Goal: Navigation & Orientation: Find specific page/section

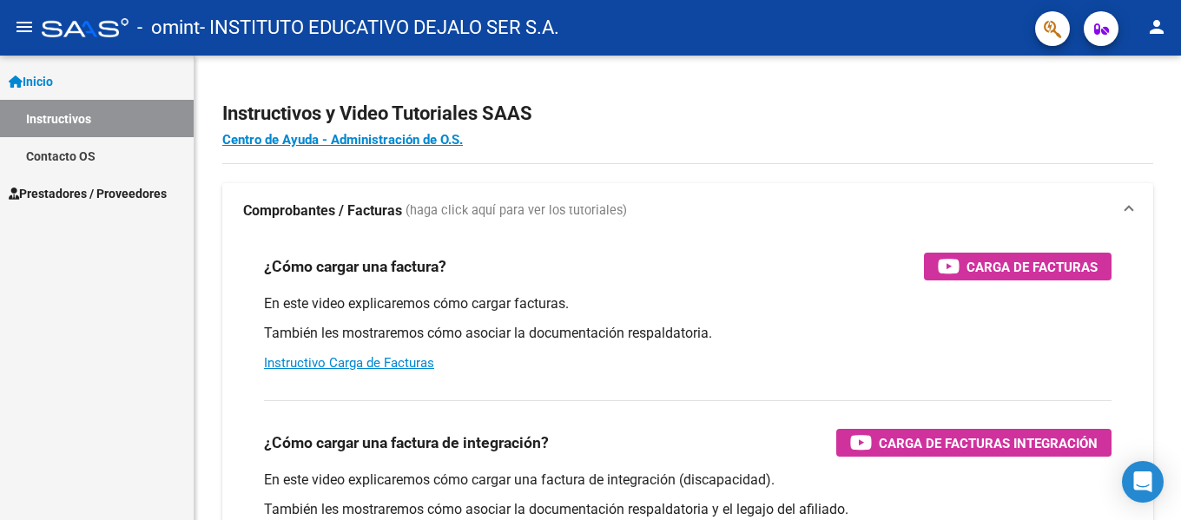
click at [22, 16] on mat-icon "menu" at bounding box center [24, 26] width 21 height 21
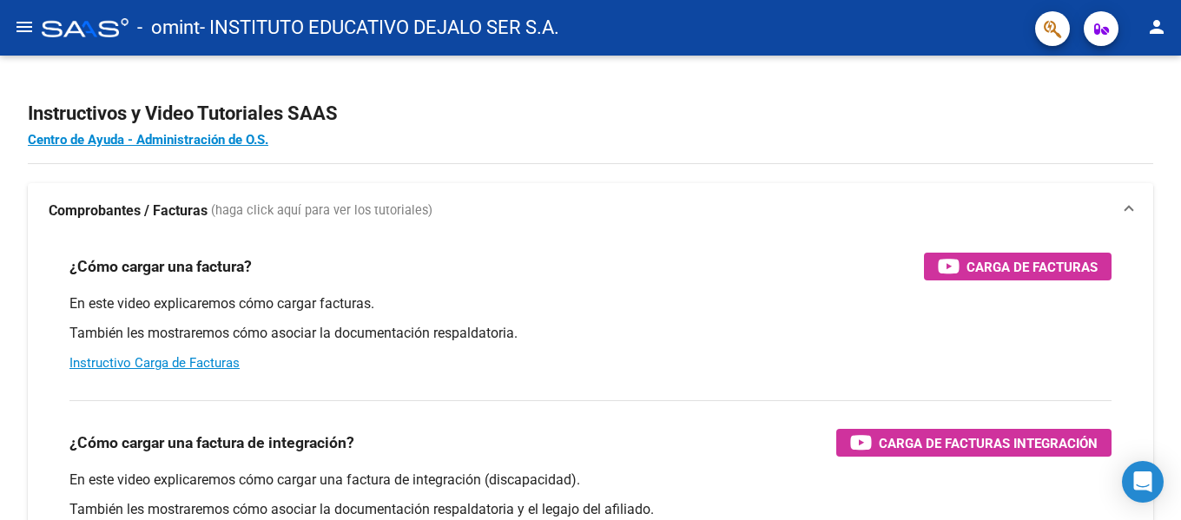
click at [22, 16] on mat-icon "menu" at bounding box center [24, 26] width 21 height 21
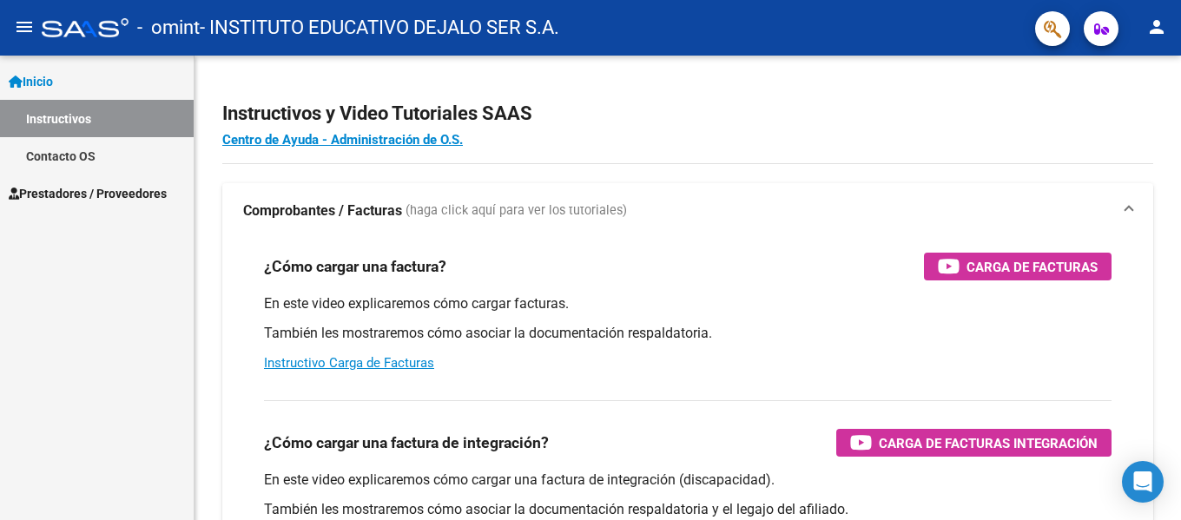
click at [41, 141] on link "Contacto OS" at bounding box center [97, 155] width 194 height 37
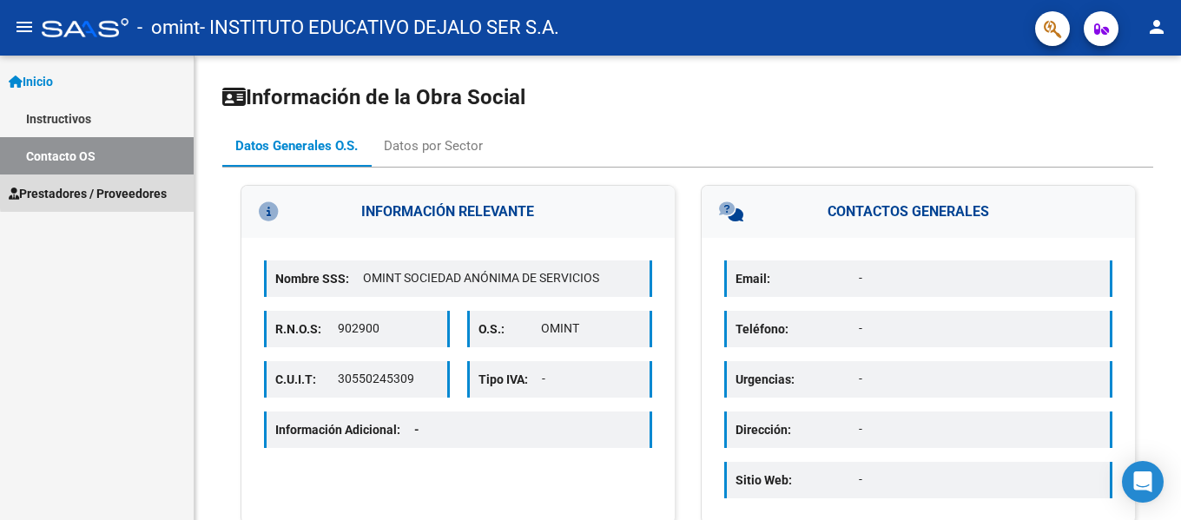
click at [167, 192] on span "Prestadores / Proveedores" at bounding box center [88, 193] width 158 height 19
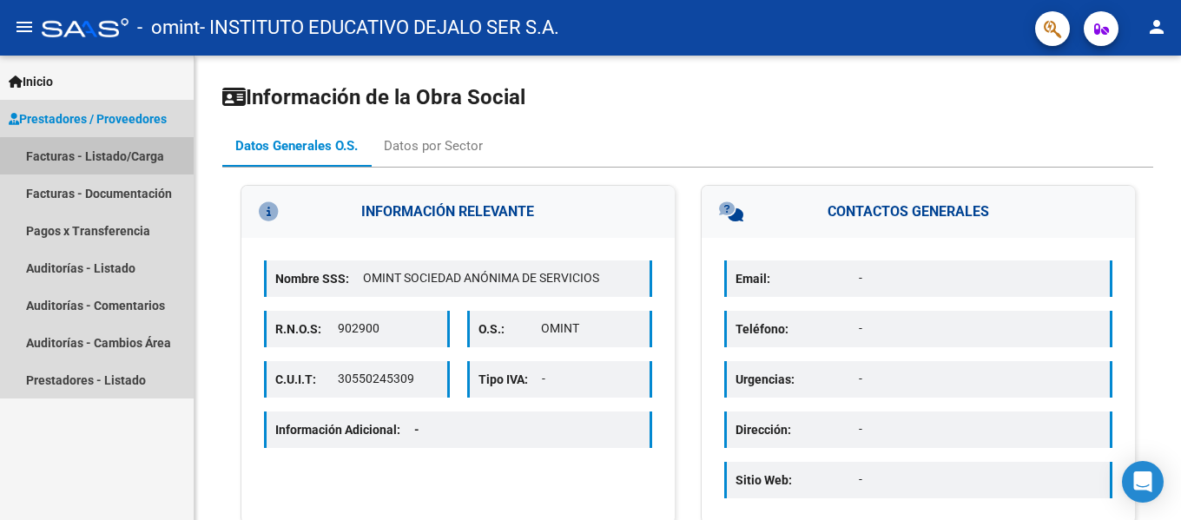
click at [105, 161] on link "Facturas - Listado/Carga" at bounding box center [97, 155] width 194 height 37
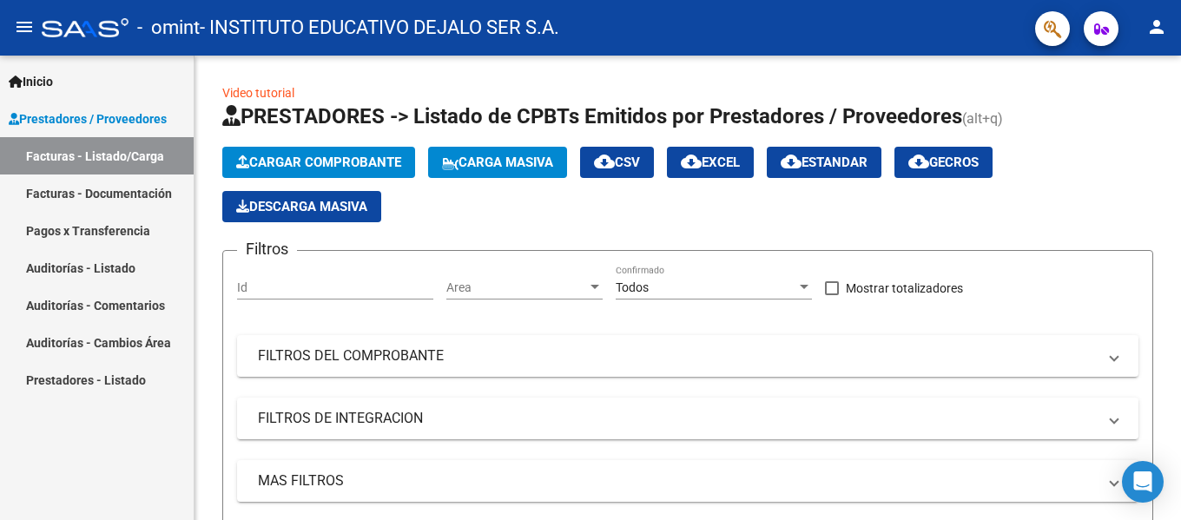
click at [116, 196] on link "Facturas - Documentación" at bounding box center [97, 193] width 194 height 37
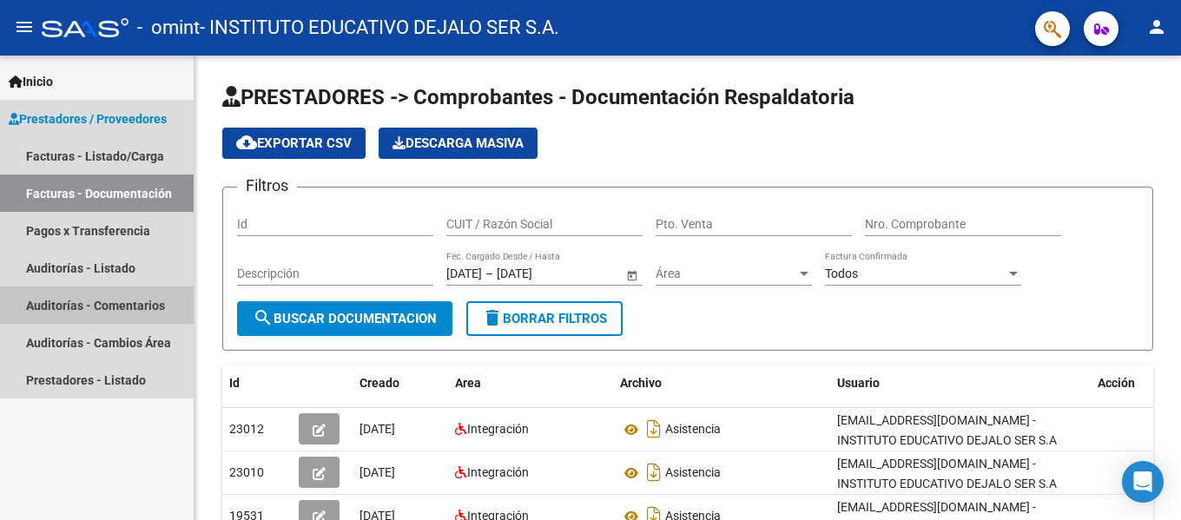
click at [97, 304] on link "Auditorías - Comentarios" at bounding box center [97, 305] width 194 height 37
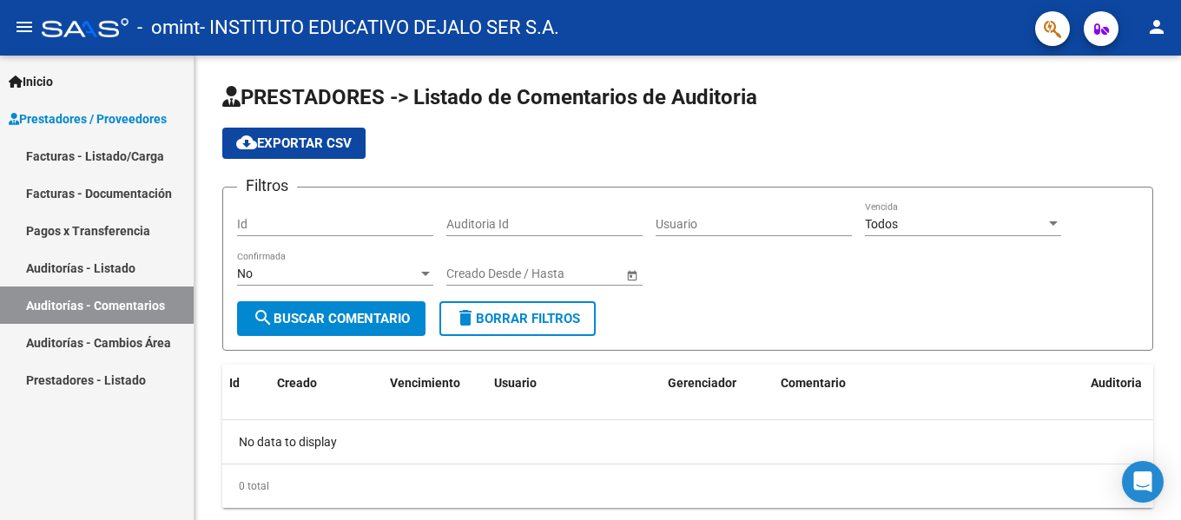
click at [98, 335] on link "Auditorías - Cambios Área" at bounding box center [97, 342] width 194 height 37
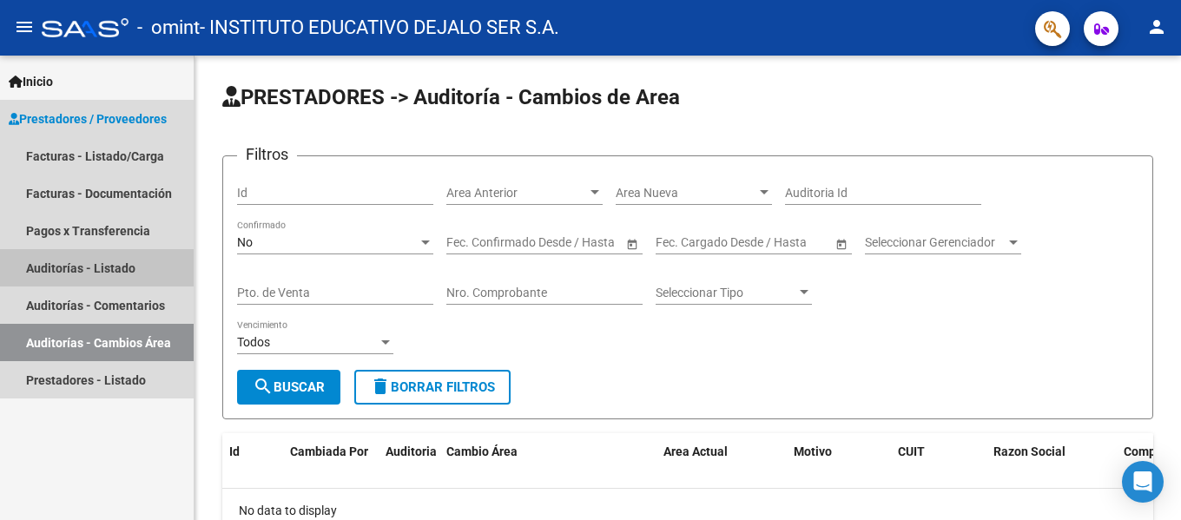
click at [96, 265] on link "Auditorías - Listado" at bounding box center [97, 267] width 194 height 37
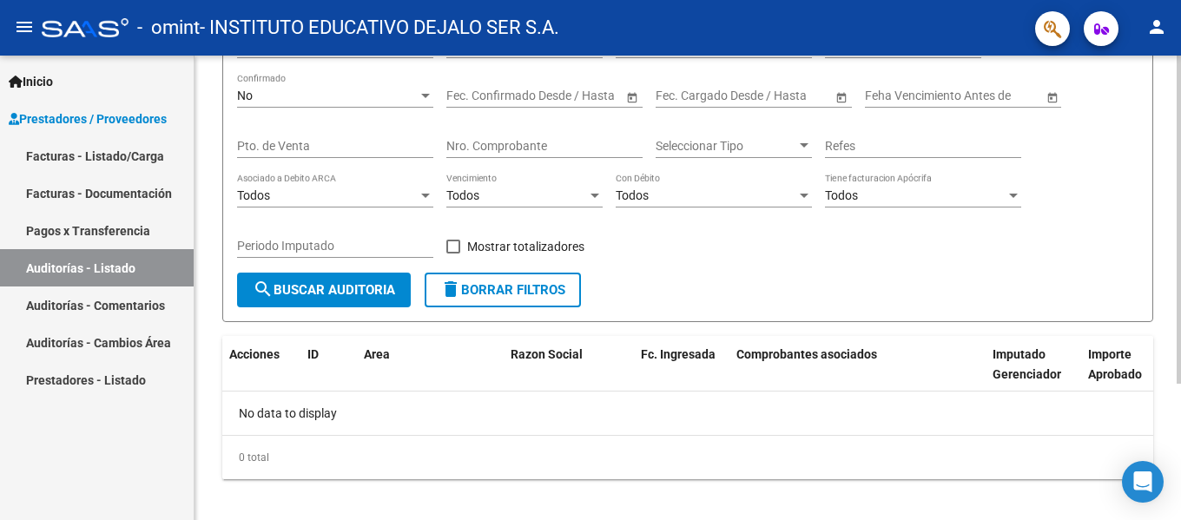
scroll to position [193, 0]
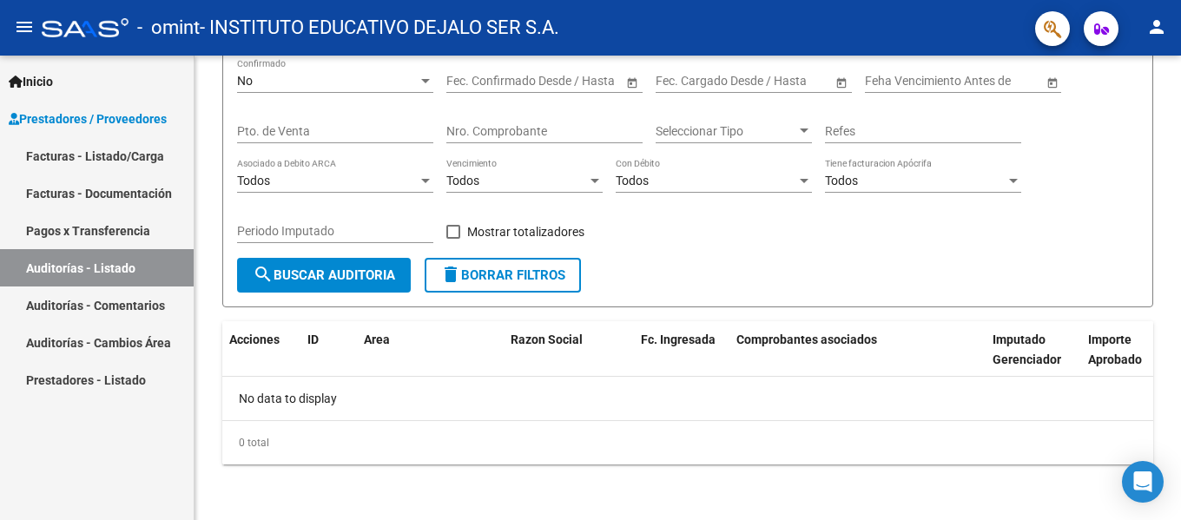
click at [113, 162] on link "Facturas - Listado/Carga" at bounding box center [97, 155] width 194 height 37
